Goal: Task Accomplishment & Management: Manage account settings

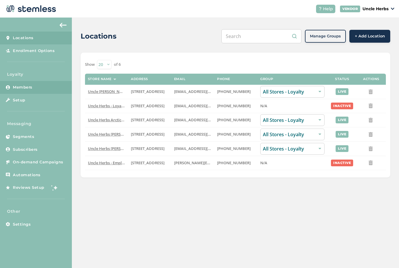
click at [35, 89] on link "Members" at bounding box center [36, 87] width 72 height 13
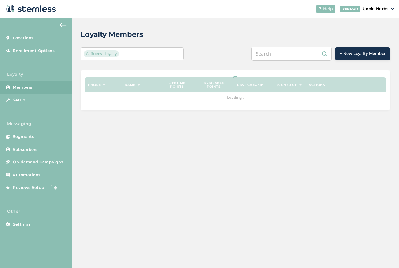
click at [307, 50] on input "text" at bounding box center [292, 54] width 80 height 14
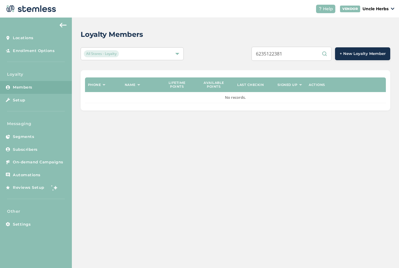
click at [294, 55] on input "6235122381" at bounding box center [292, 54] width 80 height 14
click at [296, 55] on input "6235122381" at bounding box center [292, 54] width 80 height 14
click at [298, 54] on input "6235122381" at bounding box center [292, 54] width 80 height 14
type input "9073307833"
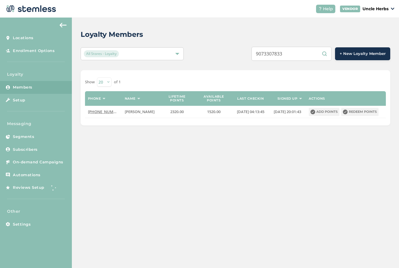
click at [307, 58] on input "9073307833" at bounding box center [292, 54] width 80 height 14
click at [311, 52] on input "9073307833" at bounding box center [292, 54] width 80 height 14
click at [309, 51] on input "9073307833" at bounding box center [292, 54] width 80 height 14
click at [307, 55] on input "9073307833" at bounding box center [292, 54] width 80 height 14
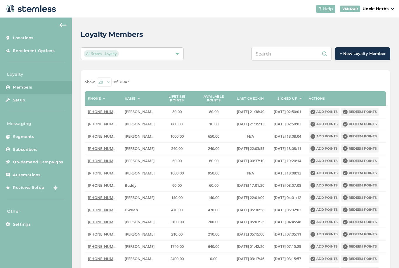
scroll to position [19, 0]
